Goal: Navigation & Orientation: Find specific page/section

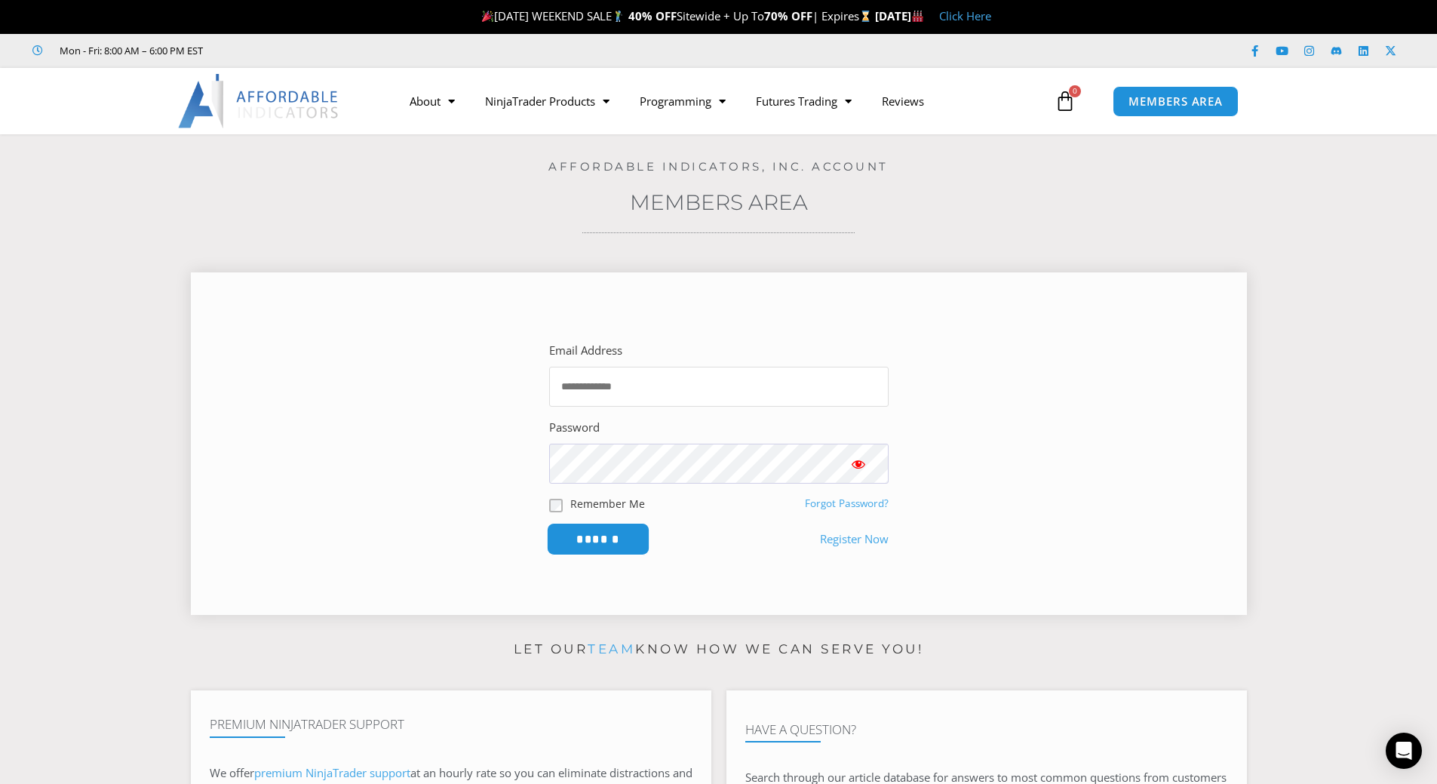
type input "**********"
click at [617, 532] on input "******" at bounding box center [597, 539] width 103 height 32
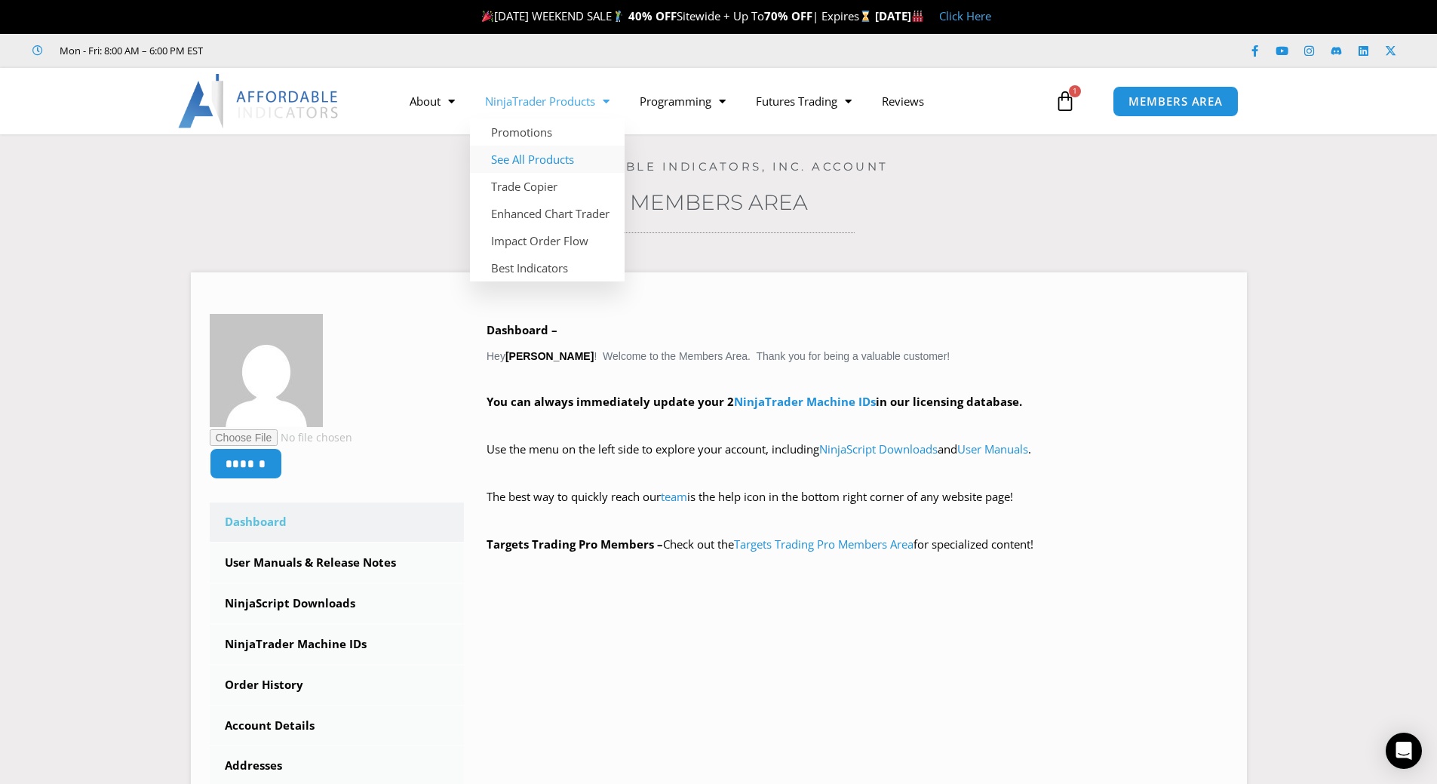
click at [537, 153] on link "See All Products" at bounding box center [547, 159] width 155 height 27
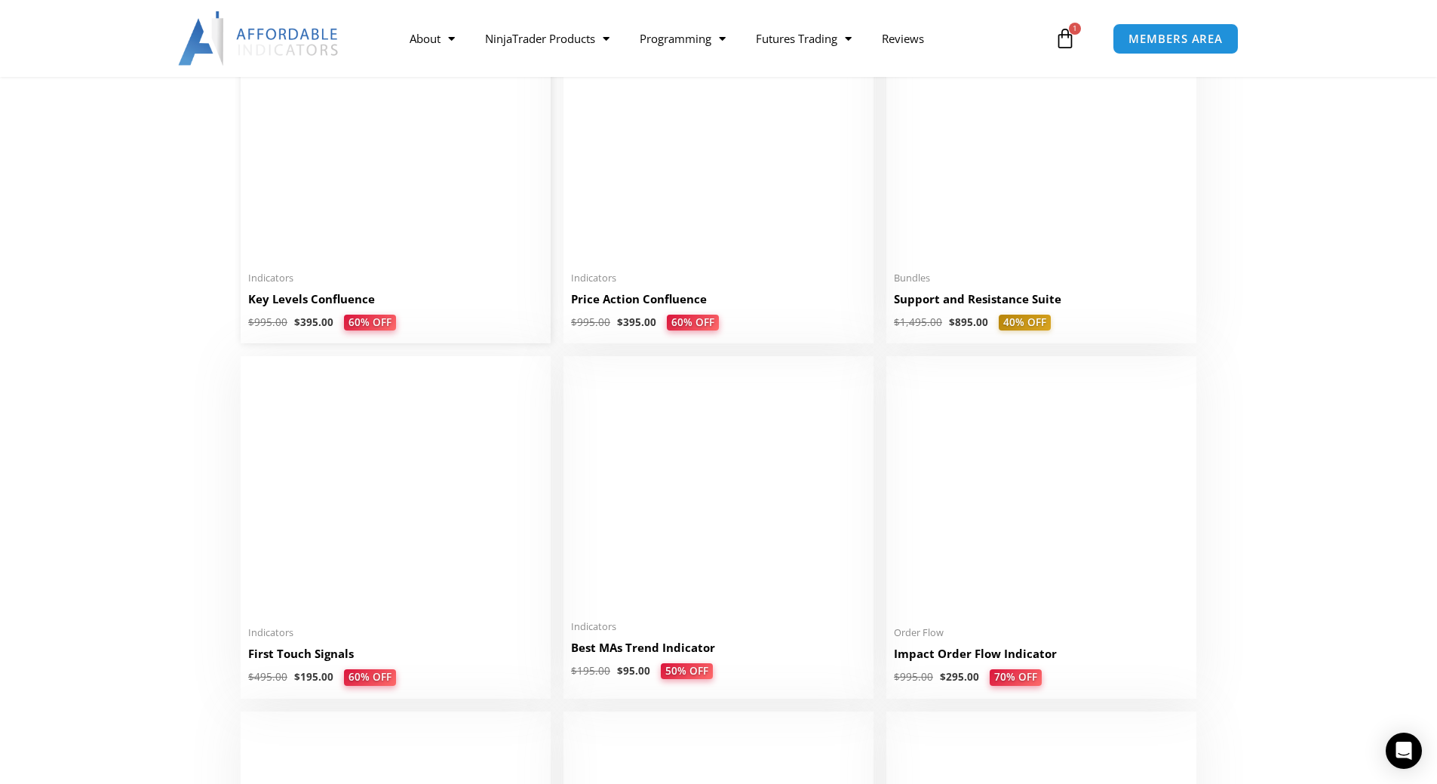
scroll to position [2187, 0]
